Goal: Navigation & Orientation: Find specific page/section

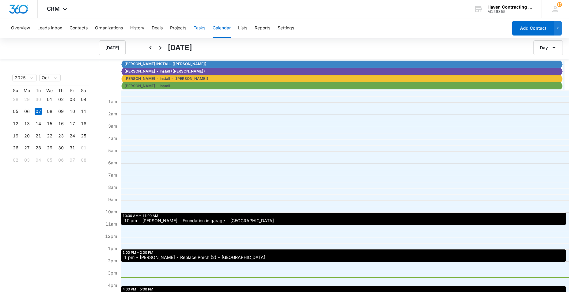
click at [200, 29] on button "Tasks" at bounding box center [200, 28] width 12 height 20
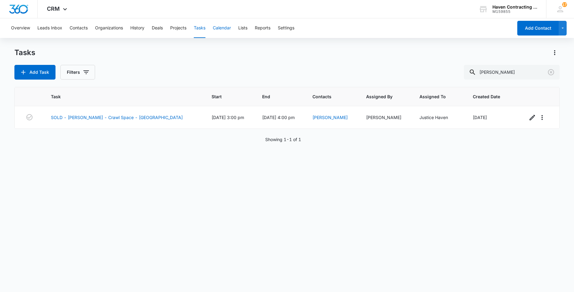
click at [222, 29] on button "Calendar" at bounding box center [222, 28] width 18 height 20
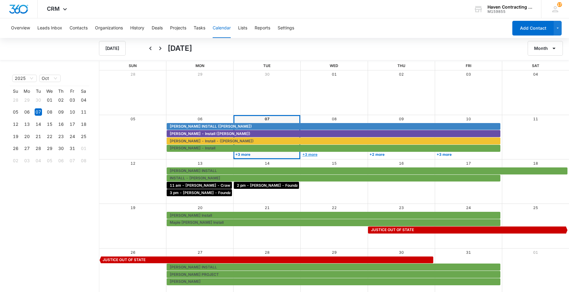
click at [311, 154] on link "+3 more" at bounding box center [333, 154] width 65 height 5
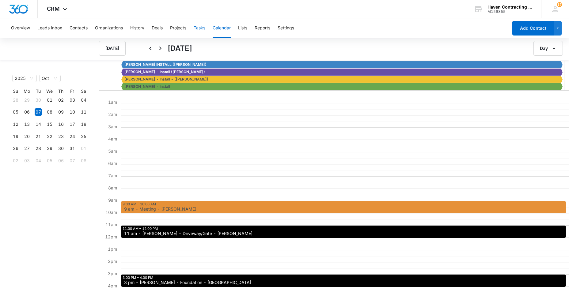
click at [198, 28] on button "Tasks" at bounding box center [200, 28] width 12 height 20
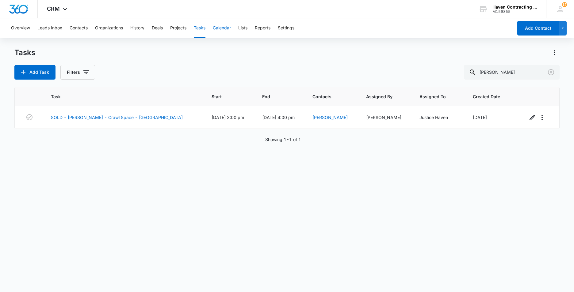
click at [221, 28] on button "Calendar" at bounding box center [222, 28] width 18 height 20
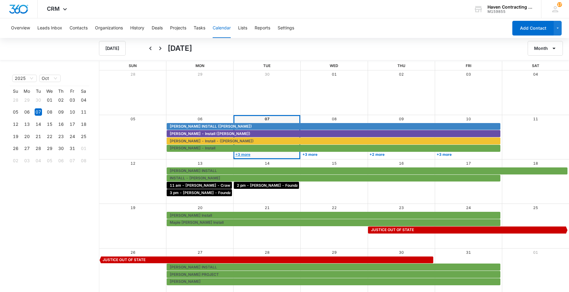
click at [243, 154] on link "+3 more" at bounding box center [266, 154] width 65 height 5
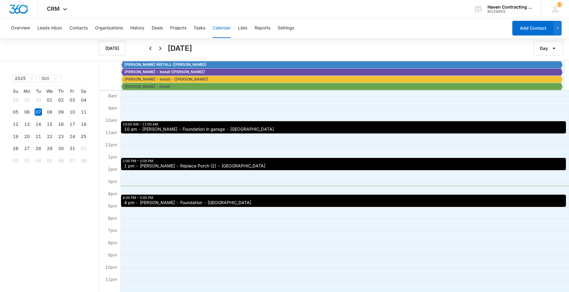
scroll to position [1, 0]
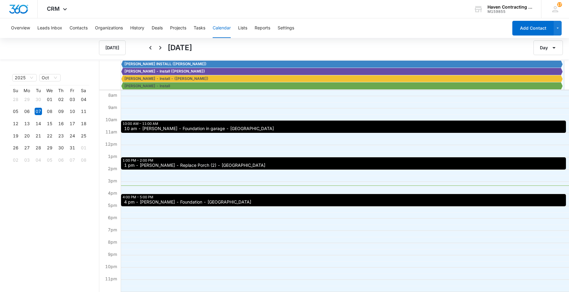
click at [137, 203] on span "4 pm - [PERSON_NAME] - Foundation - [GEOGRAPHIC_DATA]" at bounding box center [187, 202] width 127 height 4
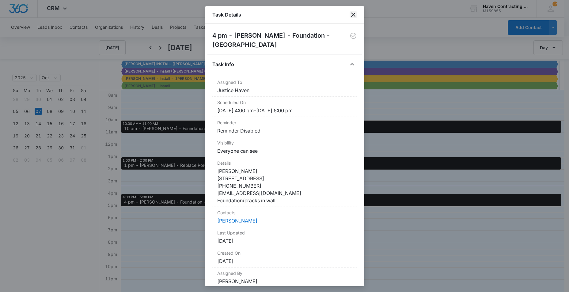
click at [355, 13] on icon "close" at bounding box center [353, 14] width 7 height 7
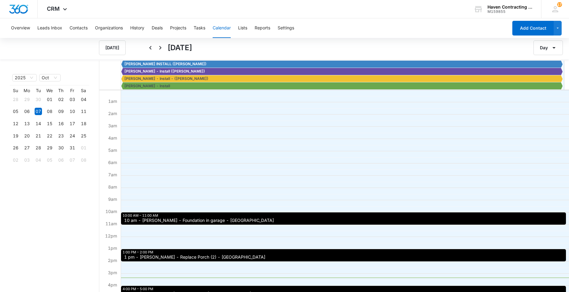
scroll to position [0, 0]
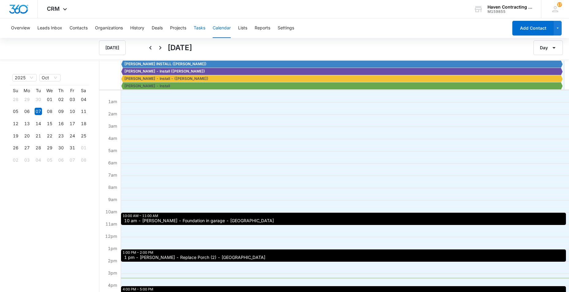
click at [202, 26] on button "Tasks" at bounding box center [200, 28] width 12 height 20
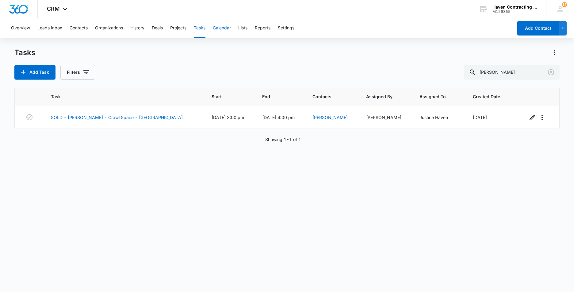
click at [221, 27] on button "Calendar" at bounding box center [222, 28] width 18 height 20
